Goal: Transaction & Acquisition: Purchase product/service

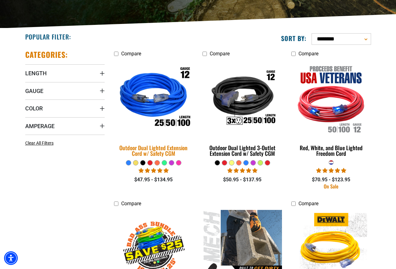
scroll to position [136, 0]
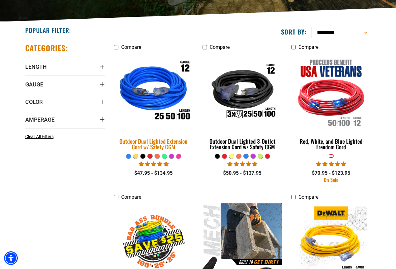
click at [154, 145] on div "Outdoor Dual Lighted Extension Cord w/ Safety CGM" at bounding box center [153, 144] width 79 height 11
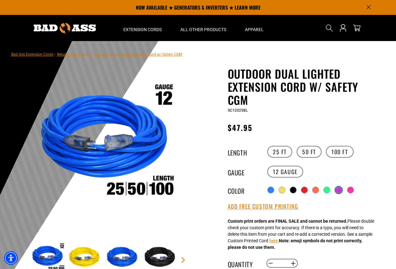
click at [339, 188] on div at bounding box center [338, 190] width 6 height 6
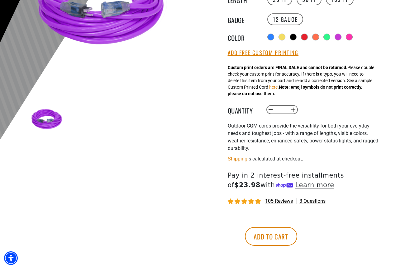
scroll to position [153, 0]
click at [297, 234] on button "Add to cart" at bounding box center [271, 236] width 52 height 19
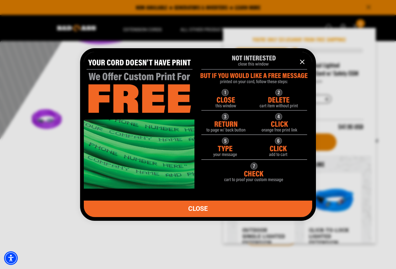
click at [299, 60] on icon "information" at bounding box center [301, 61] width 7 height 7
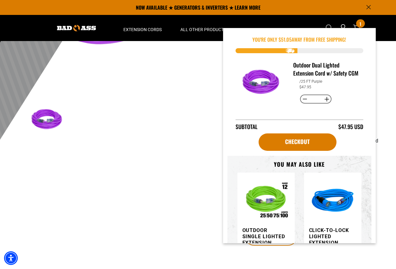
scroll to position [0, 0]
click at [204, 83] on div "Outdoor Dual Lighted Extension Cord w/ Safety CGM Outdoor Dual Lighted Extensio…" at bounding box center [292, 94] width 178 height 359
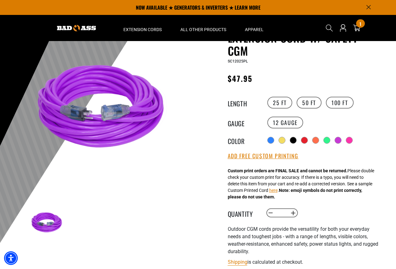
scroll to position [42, 0]
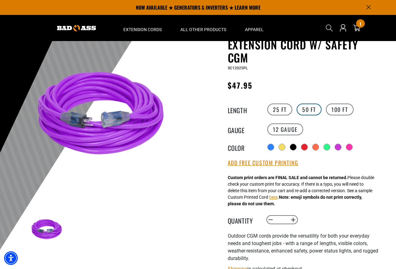
click at [307, 111] on label "50 FT" at bounding box center [309, 110] width 25 height 12
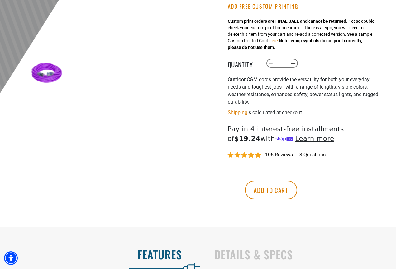
scroll to position [211, 0]
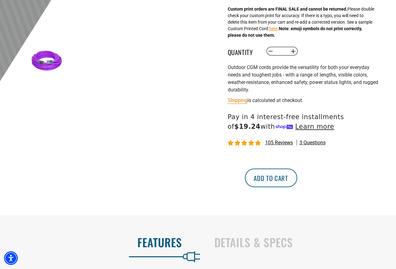
click at [297, 178] on button "Add to cart" at bounding box center [271, 178] width 52 height 19
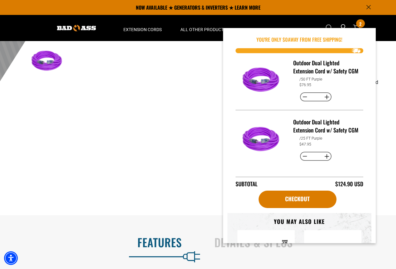
scroll to position [18, 0]
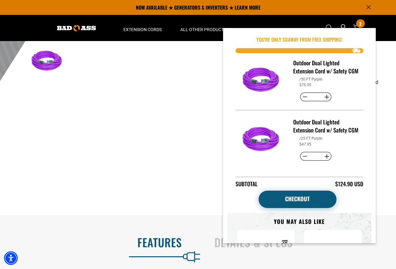
click at [305, 198] on link "Checkout" at bounding box center [298, 199] width 78 height 17
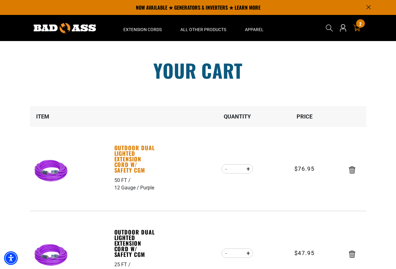
click at [124, 161] on link "Outdoor Dual Lighted Extension Cord w/ Safety CGM" at bounding box center [135, 159] width 43 height 28
click at [356, 25] on div "3 2 items" at bounding box center [360, 23] width 8 height 8
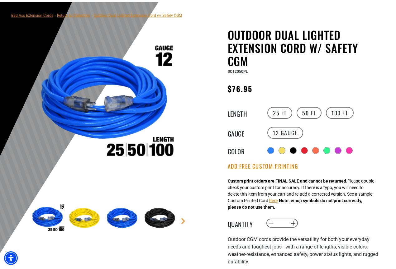
scroll to position [43, 0]
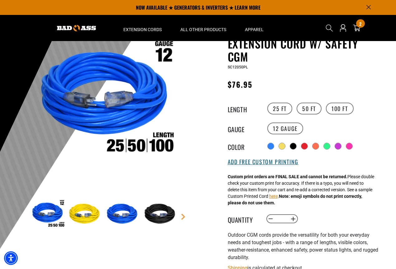
click at [280, 162] on button "Add Free Custom Printing" at bounding box center [263, 162] width 71 height 7
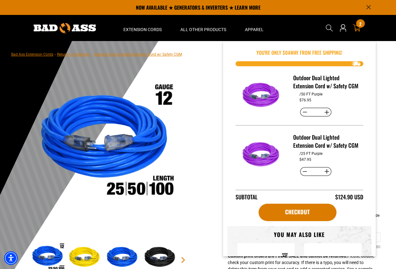
scroll to position [0, 0]
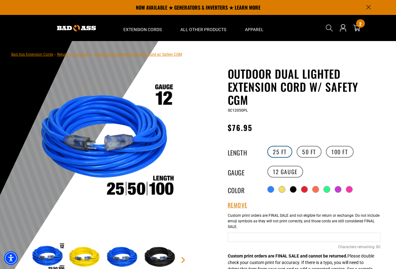
click at [283, 150] on label "25 FT" at bounding box center [279, 152] width 25 height 12
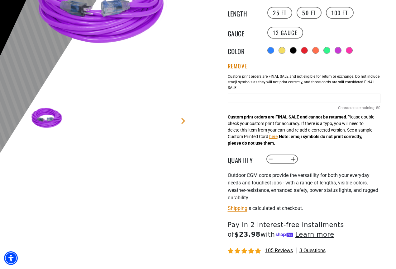
scroll to position [140, 0]
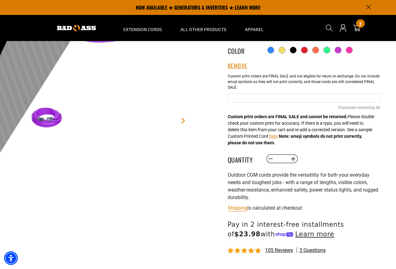
click at [286, 99] on input "Purple Cables" at bounding box center [304, 97] width 153 height 9
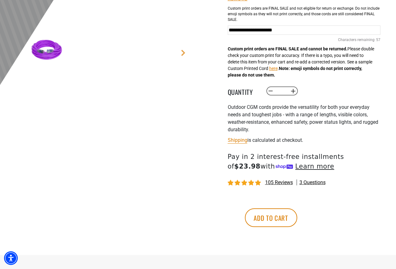
scroll to position [202, 0]
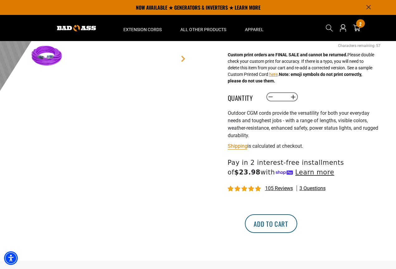
type input "**********"
click at [297, 224] on button "Add to cart" at bounding box center [271, 224] width 52 height 19
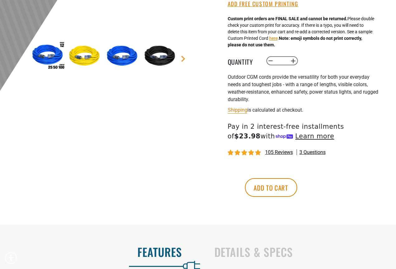
click at [311, 150] on span "3 questions" at bounding box center [312, 152] width 26 height 7
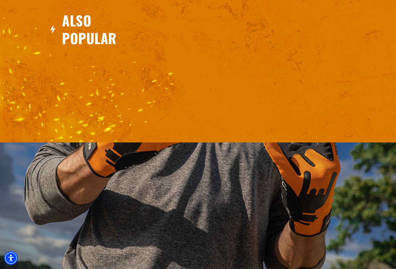
scroll to position [1103, 0]
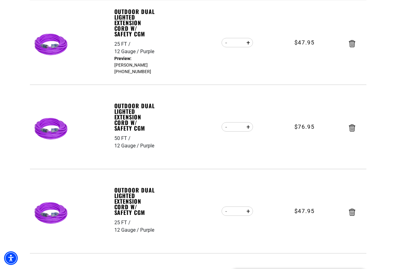
scroll to position [128, 0]
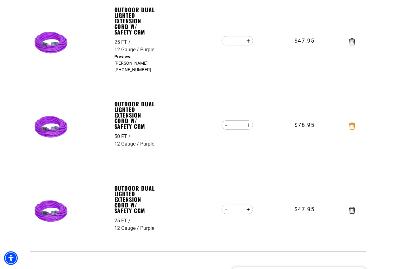
click at [351, 125] on icon "Remove Outdoor Dual Lighted Extension Cord w/ Safety CGM - 50 FT / 12 Gauge / P…" at bounding box center [352, 126] width 6 height 7
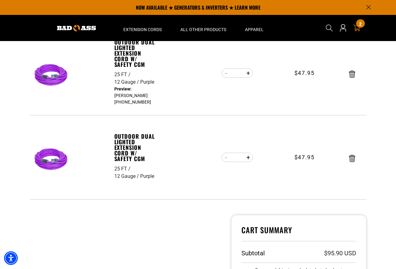
scroll to position [88, 0]
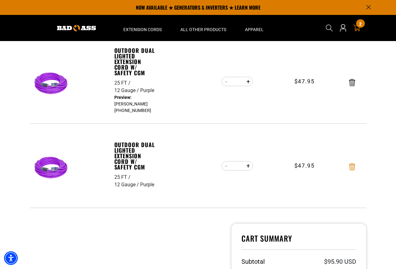
click at [352, 166] on icon "Remove Outdoor Dual Lighted Extension Cord w/ Safety CGM - 25 FT / 12 Gauge / P…" at bounding box center [352, 167] width 6 height 7
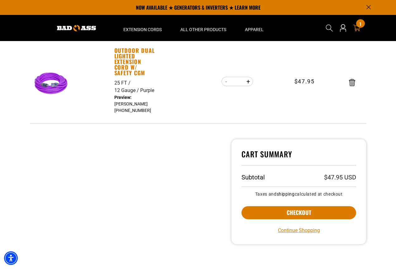
click at [128, 58] on link "Outdoor Dual Lighted Extension Cord w/ Safety CGM" at bounding box center [135, 62] width 43 height 28
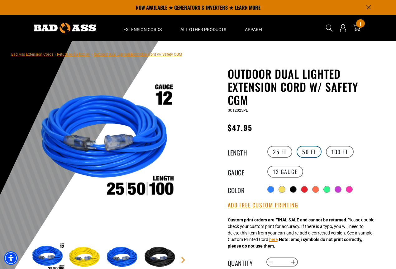
click at [307, 149] on label "50 FT" at bounding box center [309, 152] width 25 height 12
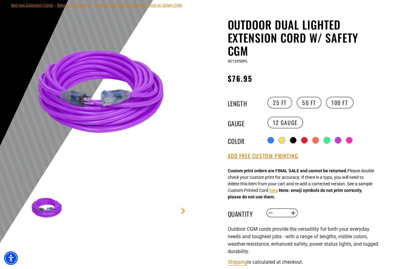
scroll to position [61, 0]
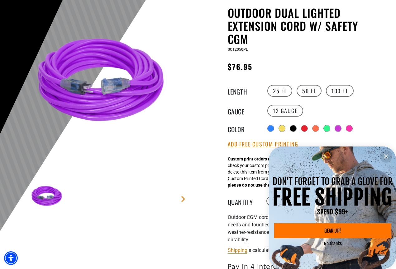
click at [387, 156] on icon "information" at bounding box center [385, 156] width 7 height 7
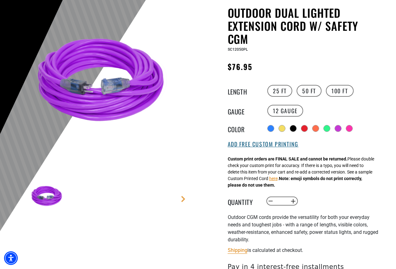
click at [293, 144] on button "Add Free Custom Printing" at bounding box center [263, 144] width 71 height 7
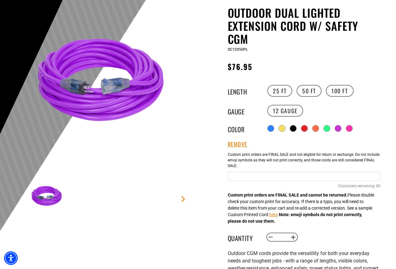
click at [278, 178] on input "Purple Cables" at bounding box center [304, 176] width 153 height 9
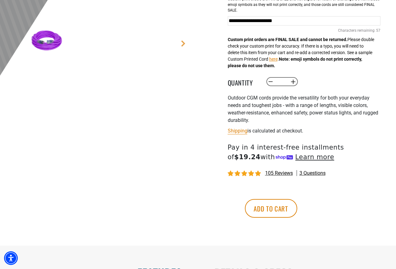
scroll to position [219, 0]
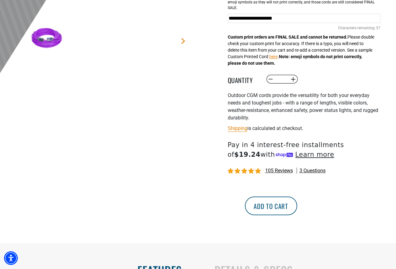
type input "**********"
click at [297, 205] on button "Add to cart" at bounding box center [271, 206] width 52 height 19
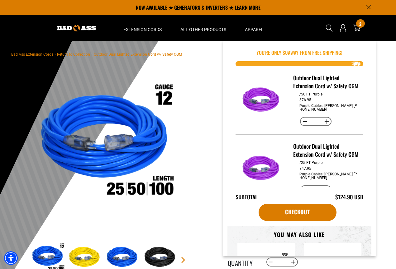
click at [358, 23] on div "2 2 items" at bounding box center [360, 23] width 8 height 8
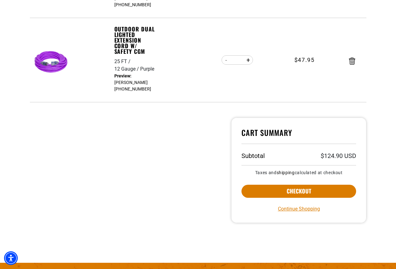
scroll to position [199, 0]
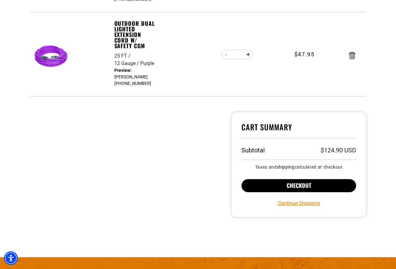
click at [270, 183] on button "Checkout" at bounding box center [298, 185] width 115 height 13
